Goal: Use online tool/utility: Utilize a website feature to perform a specific function

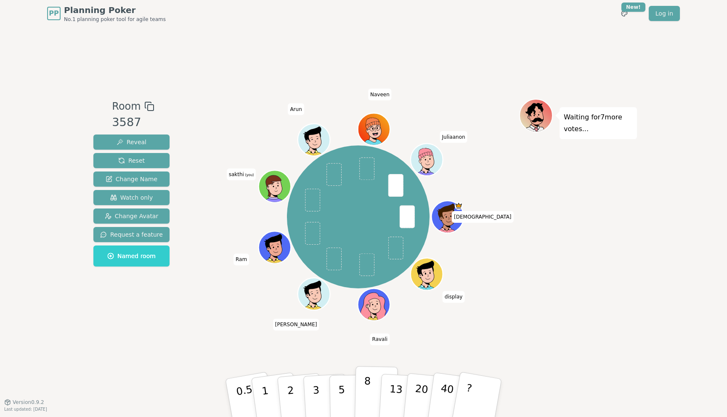
click at [356, 385] on button "8" at bounding box center [376, 399] width 43 height 64
click at [362, 402] on button "8" at bounding box center [376, 399] width 43 height 64
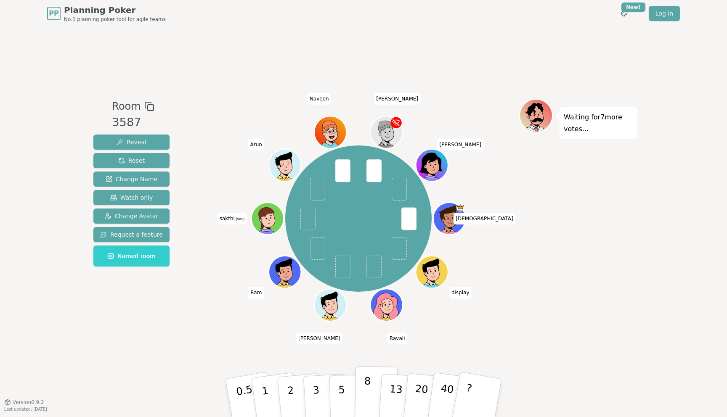
click at [367, 385] on p "8" at bounding box center [367, 397] width 7 height 45
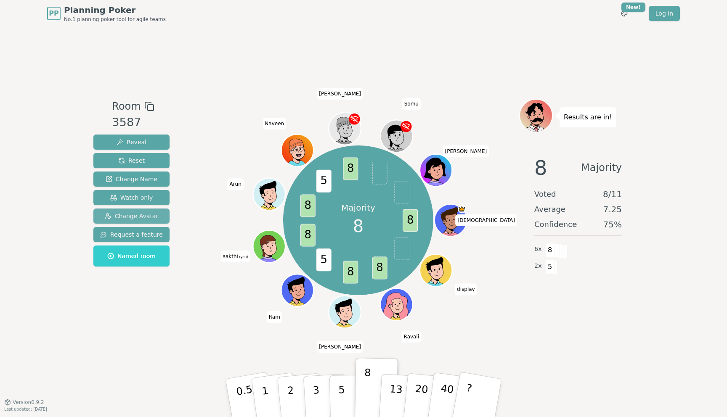
click at [144, 216] on span "Change Avatar" at bounding box center [132, 216] width 54 height 8
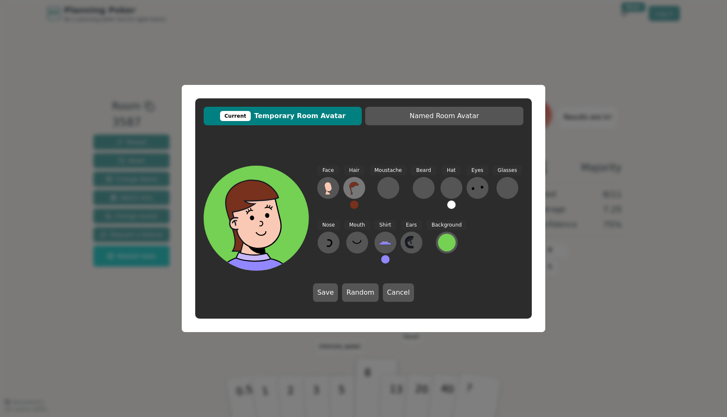
click at [353, 192] on icon at bounding box center [354, 187] width 13 height 13
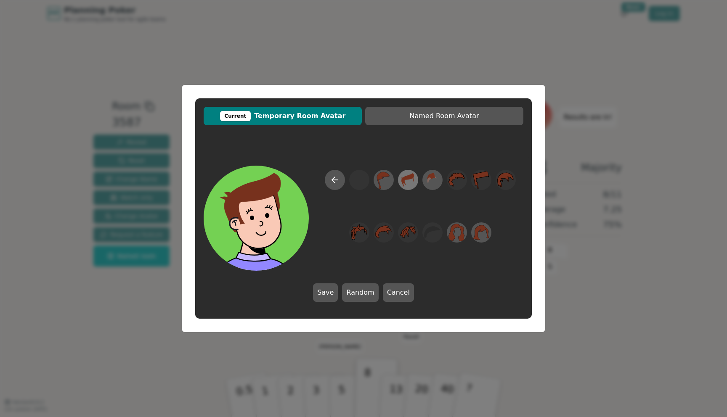
click at [409, 186] on icon at bounding box center [408, 180] width 16 height 19
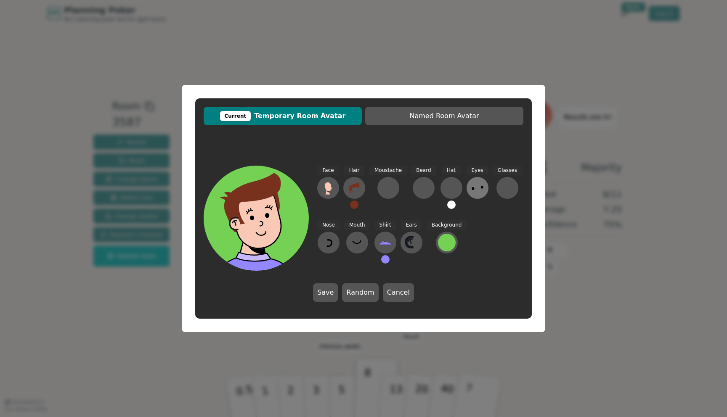
click at [474, 187] on icon at bounding box center [477, 187] width 13 height 13
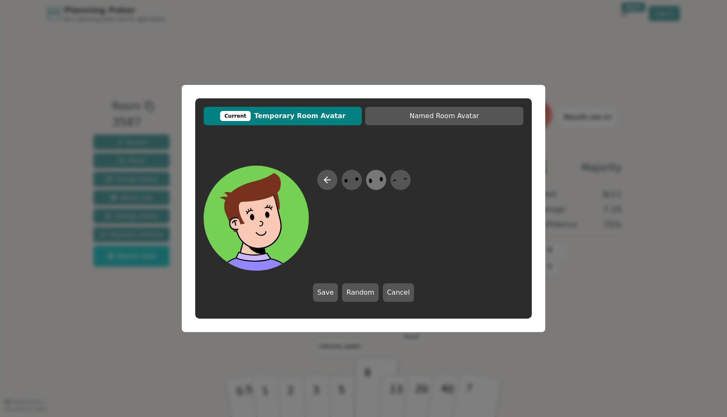
click at [376, 184] on icon at bounding box center [376, 180] width 16 height 19
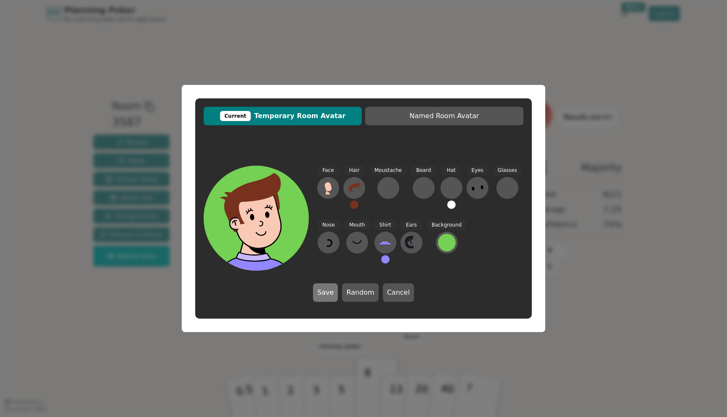
click at [333, 291] on button "Save" at bounding box center [325, 293] width 25 height 19
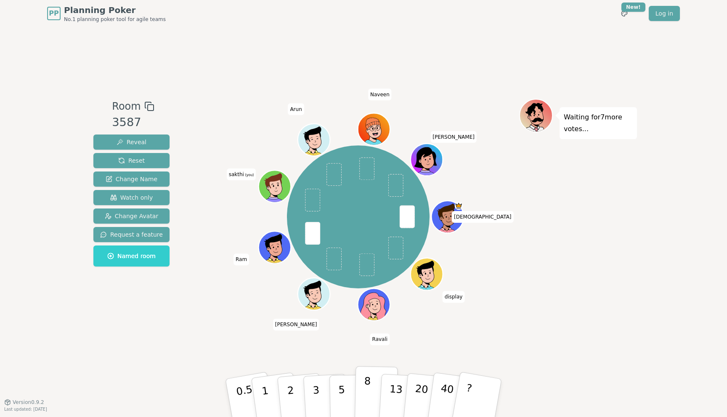
click at [374, 409] on button "8" at bounding box center [376, 399] width 43 height 64
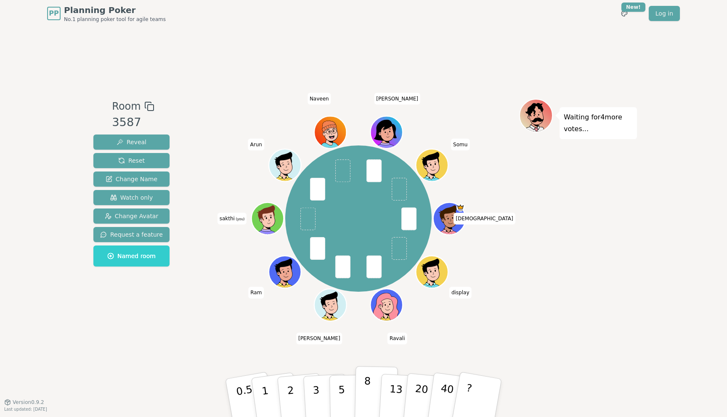
click at [368, 397] on p "8" at bounding box center [367, 397] width 7 height 45
click at [453, 348] on div "Room 3587 Reveal Reset Change Name Watch only Change Avatar Request a feature N…" at bounding box center [363, 214] width 547 height 375
click at [370, 391] on button "8" at bounding box center [376, 399] width 43 height 64
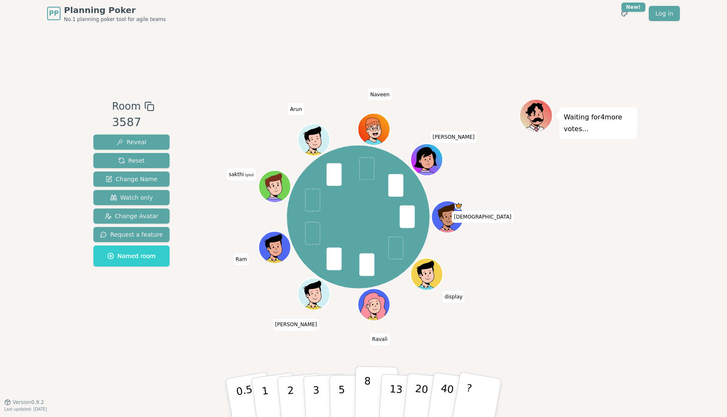
click at [373, 382] on button "8" at bounding box center [376, 399] width 43 height 64
click at [350, 392] on button "5" at bounding box center [351, 399] width 43 height 64
click at [347, 399] on button "5" at bounding box center [351, 399] width 43 height 64
click at [337, 382] on button "5" at bounding box center [351, 399] width 43 height 64
